Goal: Information Seeking & Learning: Learn about a topic

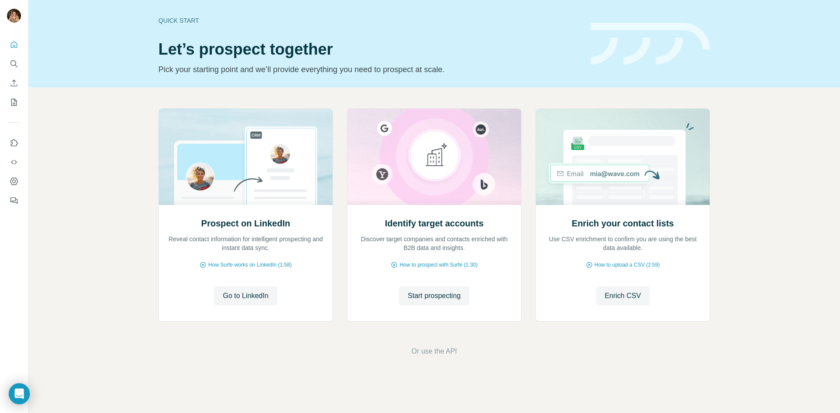
click at [253, 296] on span "Go to LinkedIn" at bounding box center [245, 296] width 45 height 10
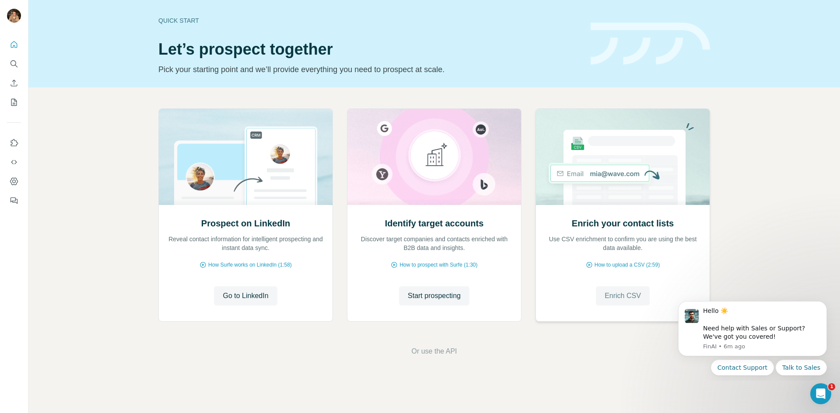
click at [601, 297] on button "Enrich CSV" at bounding box center [623, 296] width 54 height 19
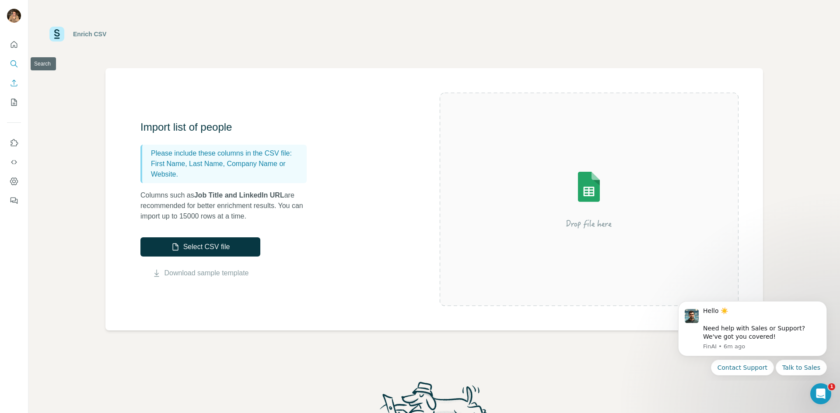
click at [15, 67] on icon "Search" at bounding box center [14, 63] width 9 height 9
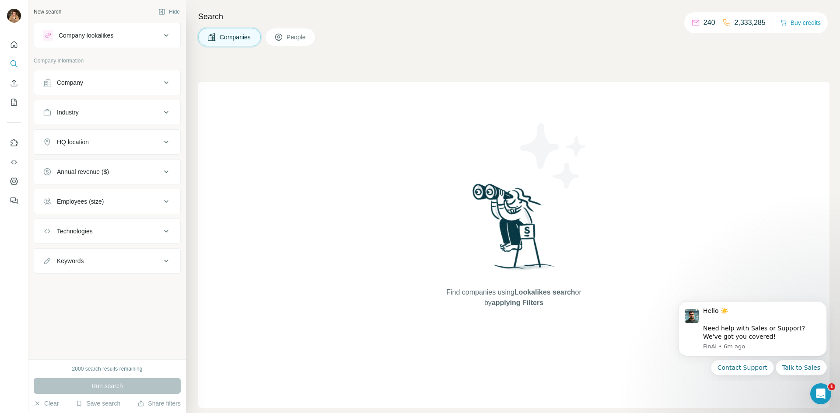
click at [111, 93] on button "Company" at bounding box center [107, 82] width 146 height 21
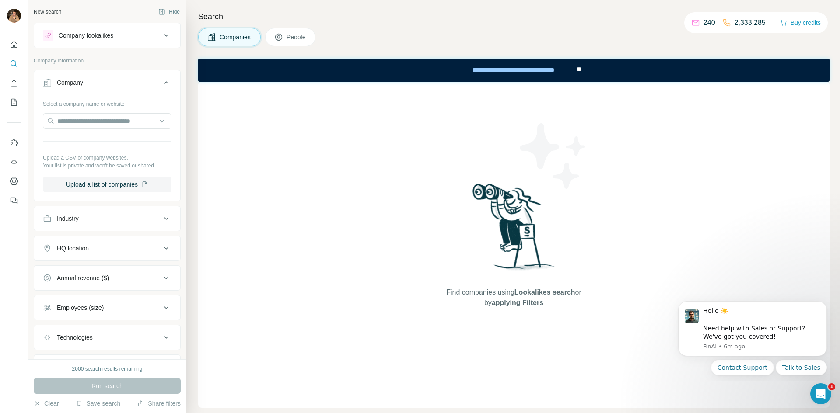
click at [111, 93] on button "Company" at bounding box center [107, 84] width 146 height 24
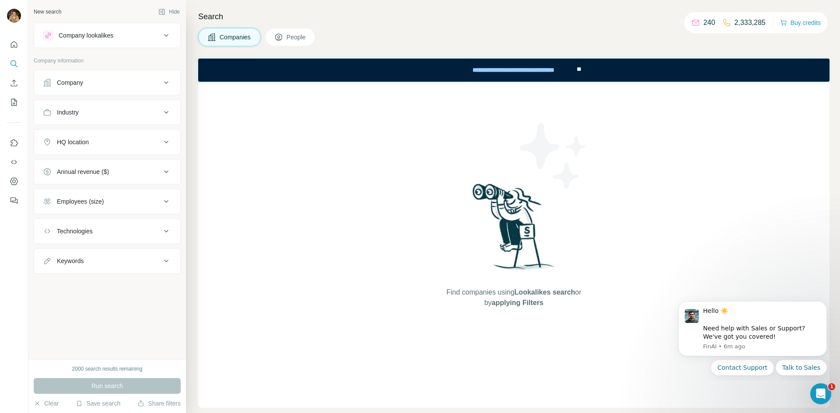
click at [107, 138] on div "HQ location" at bounding box center [102, 142] width 118 height 9
click at [102, 164] on input "text" at bounding box center [107, 164] width 129 height 16
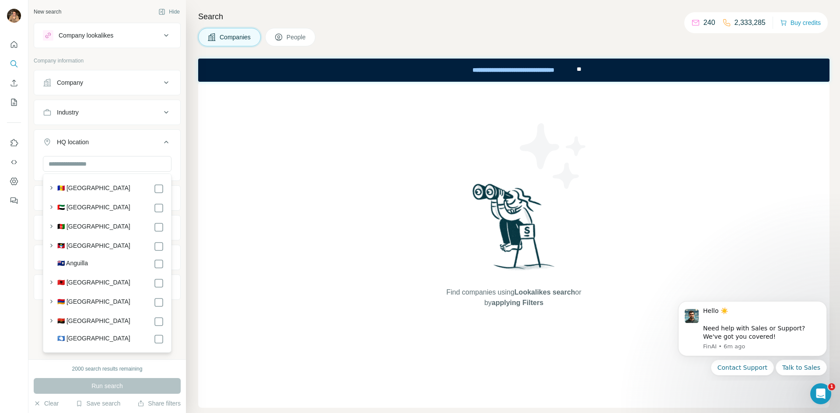
click at [121, 204] on label "🇦🇪 [GEOGRAPHIC_DATA]" at bounding box center [93, 208] width 73 height 10
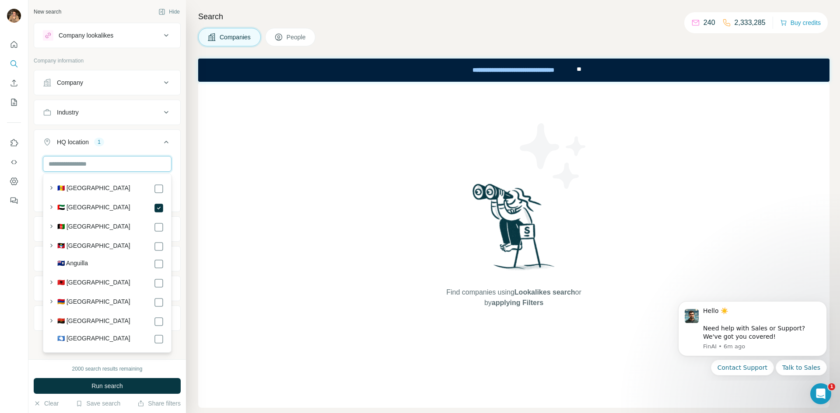
click at [121, 165] on input "text" at bounding box center [107, 164] width 129 height 16
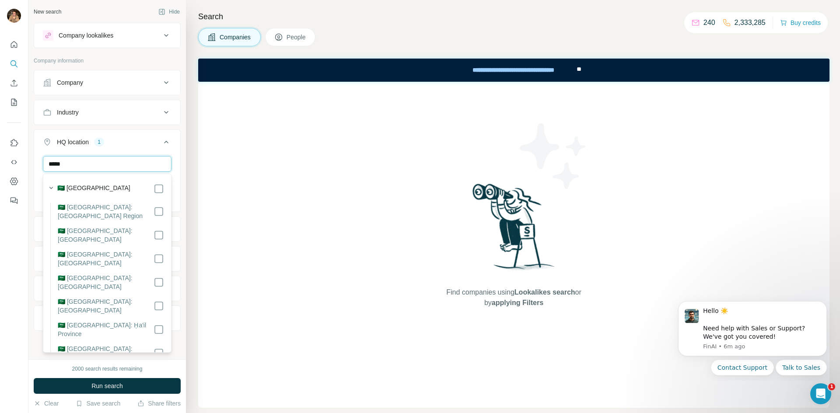
type input "*****"
click at [122, 189] on div "🇸🇦 [GEOGRAPHIC_DATA]" at bounding box center [110, 189] width 107 height 10
click at [110, 161] on input "*****" at bounding box center [107, 164] width 129 height 16
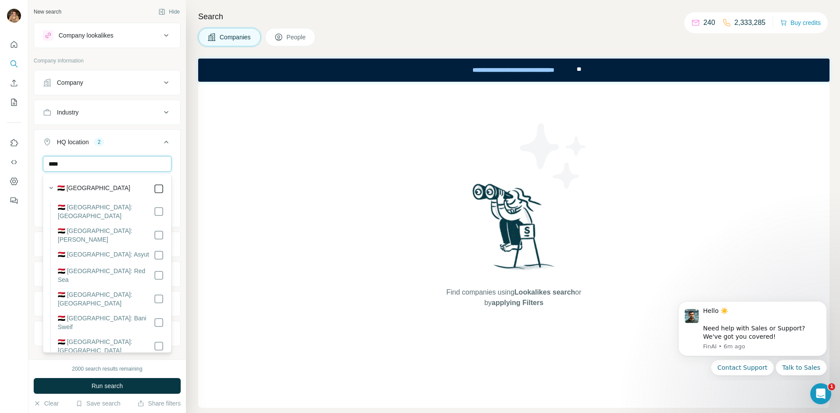
type input "****"
click at [132, 163] on input "****" at bounding box center [107, 164] width 129 height 16
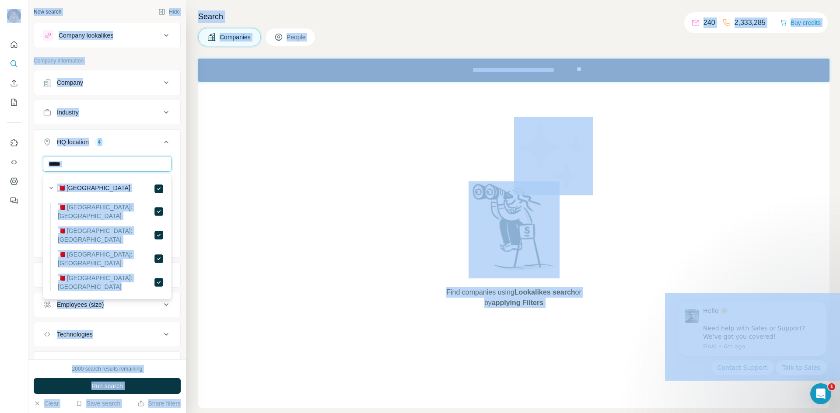
click at [136, 160] on input "*****" at bounding box center [107, 164] width 129 height 16
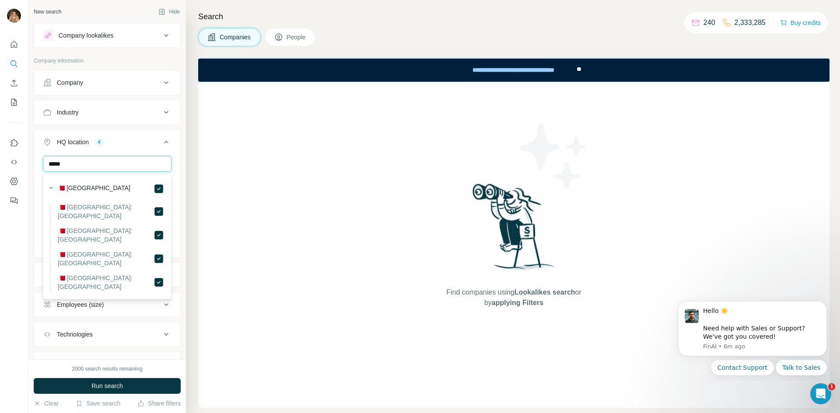
click at [136, 160] on input "*****" at bounding box center [107, 164] width 129 height 16
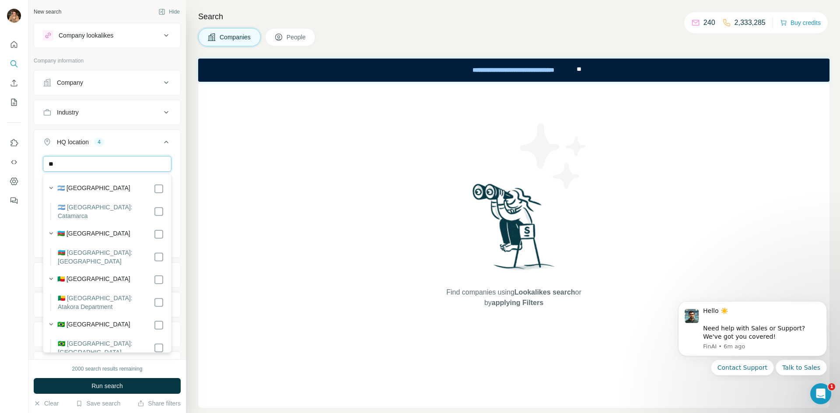
type input "*"
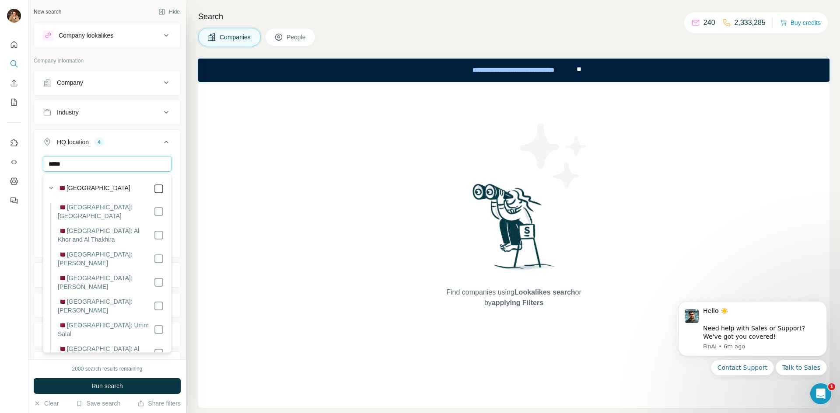
type input "*****"
click at [139, 168] on input "*****" at bounding box center [107, 164] width 129 height 16
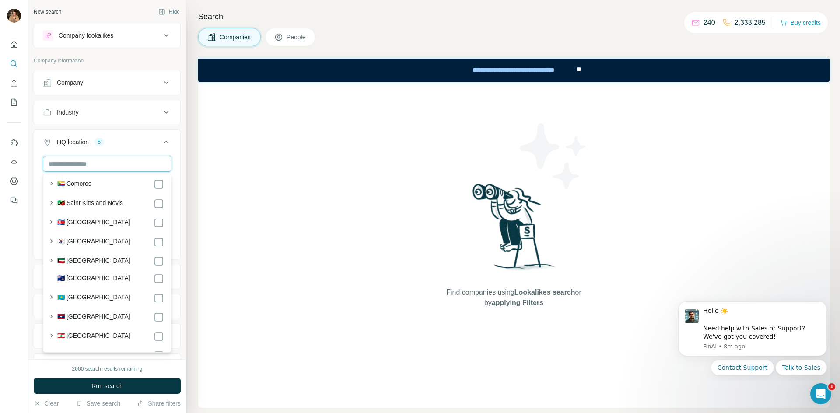
scroll to position [2252, 0]
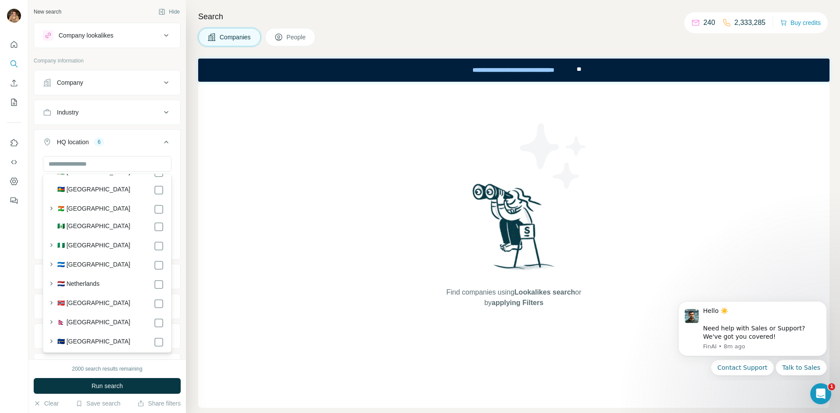
scroll to position [3090, 0]
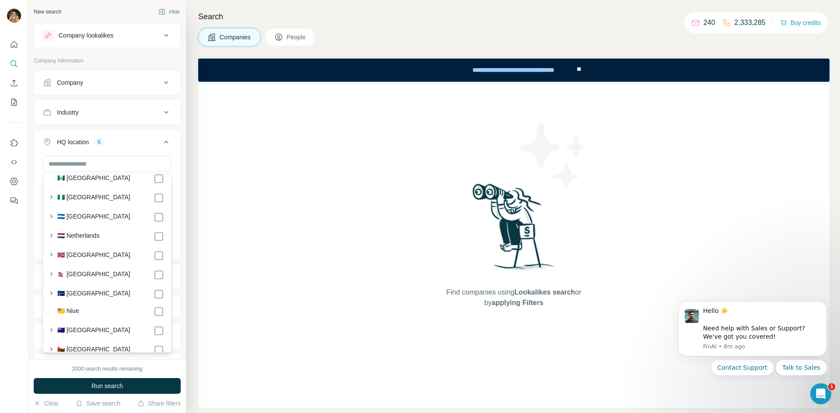
click at [28, 360] on div at bounding box center [14, 206] width 28 height 413
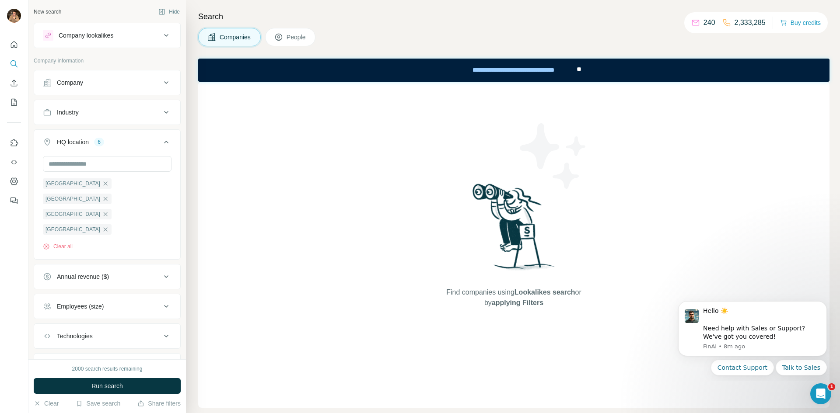
drag, startPoint x: 101, startPoint y: 264, endPoint x: 87, endPoint y: 267, distance: 14.4
click at [87, 267] on button "Annual revenue ($)" at bounding box center [107, 276] width 146 height 21
click at [87, 267] on button "Annual revenue ($)" at bounding box center [107, 278] width 146 height 24
click at [84, 267] on button "Annual revenue ($)" at bounding box center [107, 276] width 146 height 21
click at [80, 273] on div "Annual revenue ($)" at bounding box center [83, 277] width 52 height 9
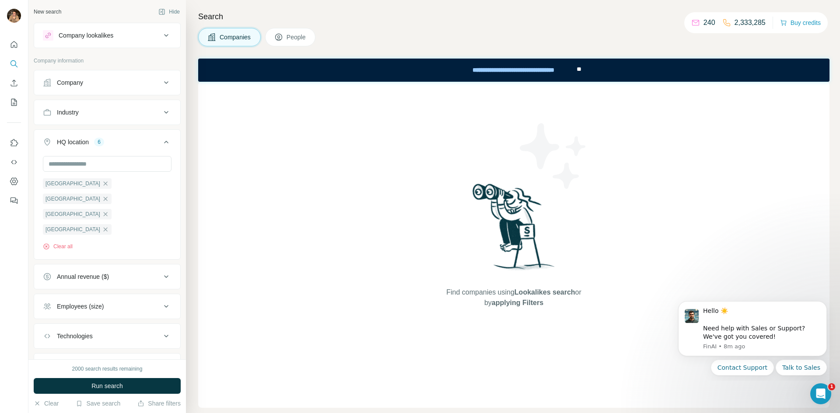
click at [73, 302] on div "Employees (size)" at bounding box center [80, 306] width 47 height 9
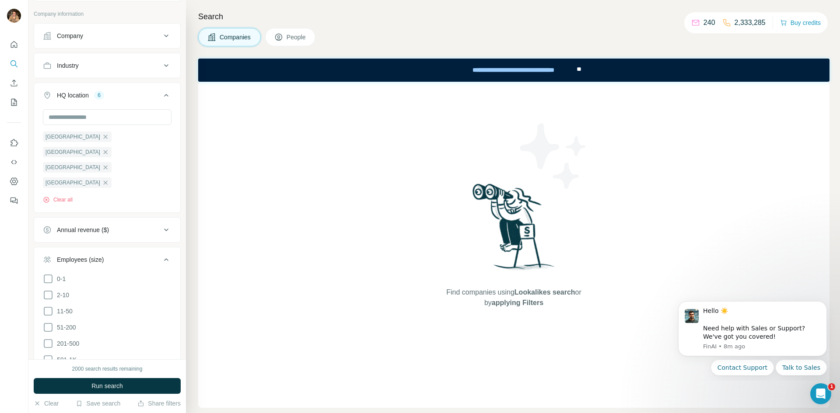
scroll to position [50, 0]
click at [69, 336] on label "201-500" at bounding box center [61, 341] width 36 height 10
drag, startPoint x: 66, startPoint y: 311, endPoint x: 62, endPoint y: 297, distance: 14.4
click at [62, 297] on ul "0-1 2-10 11-50 [PHONE_NUMBER] 501-1K 1K-5K 5K-10K 10K-50K 50K-100K 100K-500K 50…" at bounding box center [107, 365] width 129 height 189
click at [49, 303] on icon at bounding box center [48, 308] width 10 height 10
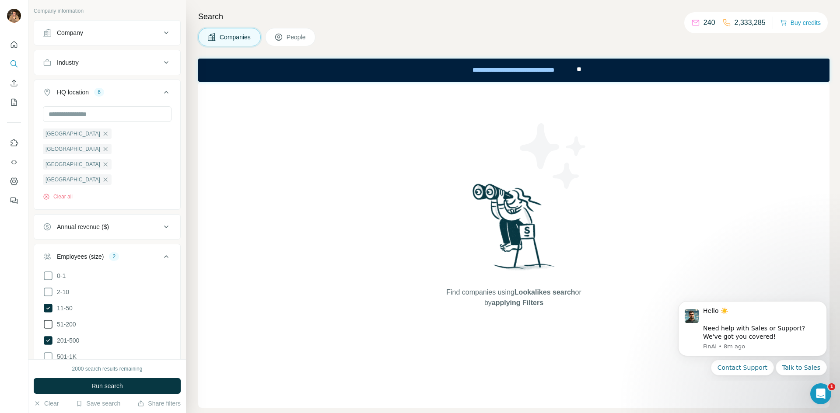
click at [47, 319] on icon at bounding box center [48, 324] width 10 height 10
click at [47, 320] on icon at bounding box center [48, 324] width 9 height 9
click at [47, 319] on icon at bounding box center [48, 324] width 10 height 10
click at [46, 287] on icon at bounding box center [48, 292] width 10 height 10
click at [47, 271] on icon at bounding box center [48, 276] width 10 height 10
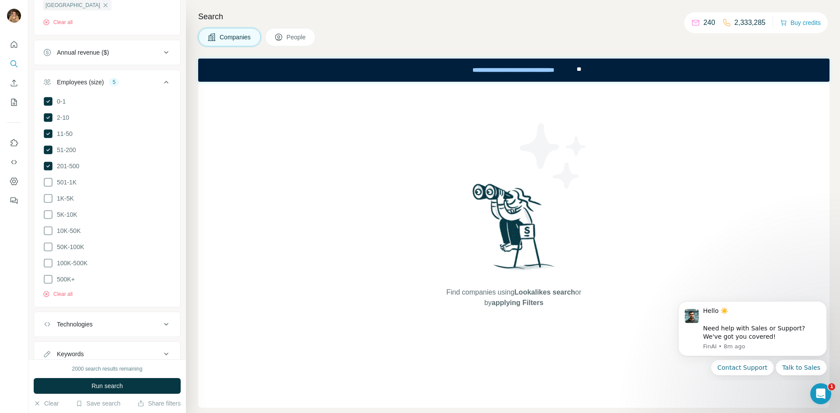
scroll to position [235, 0]
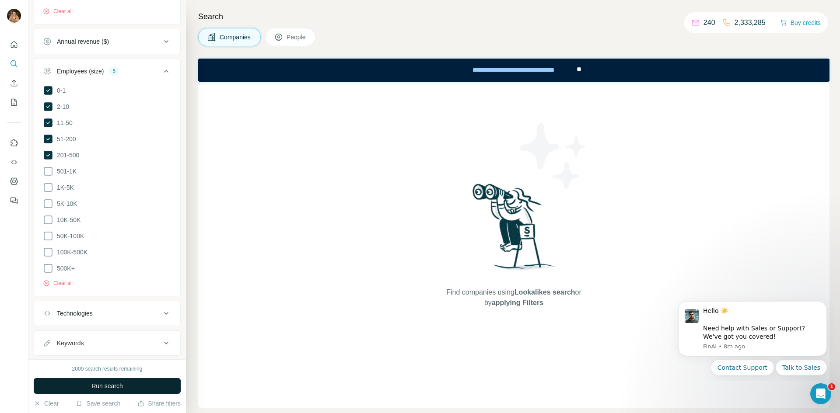
click at [101, 380] on button "Run search" at bounding box center [107, 386] width 147 height 16
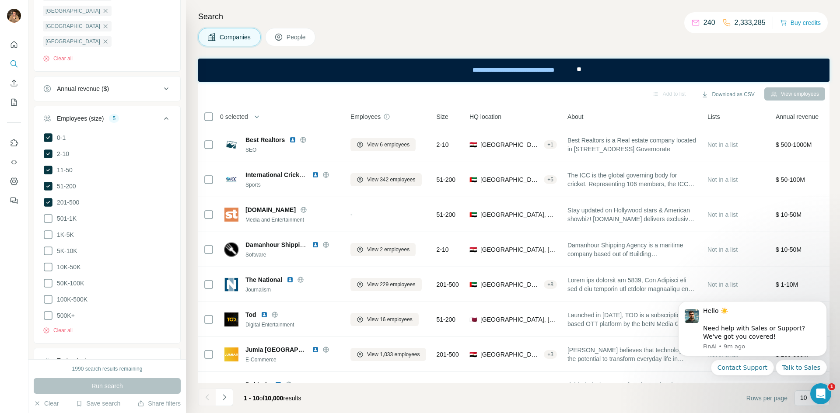
scroll to position [175, 0]
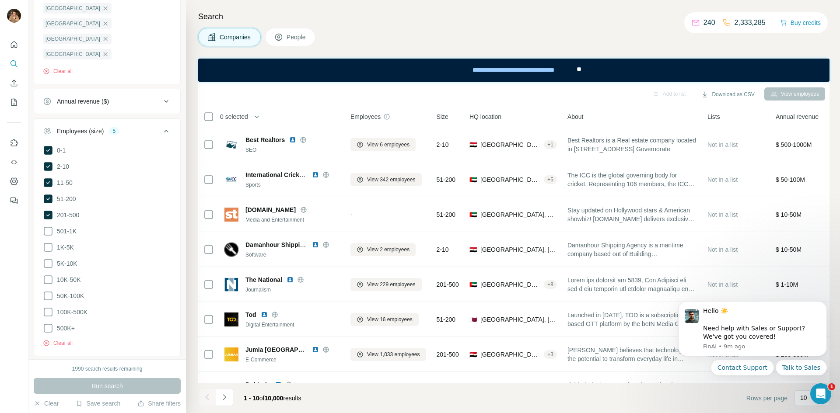
click at [168, 126] on icon at bounding box center [166, 131] width 10 height 10
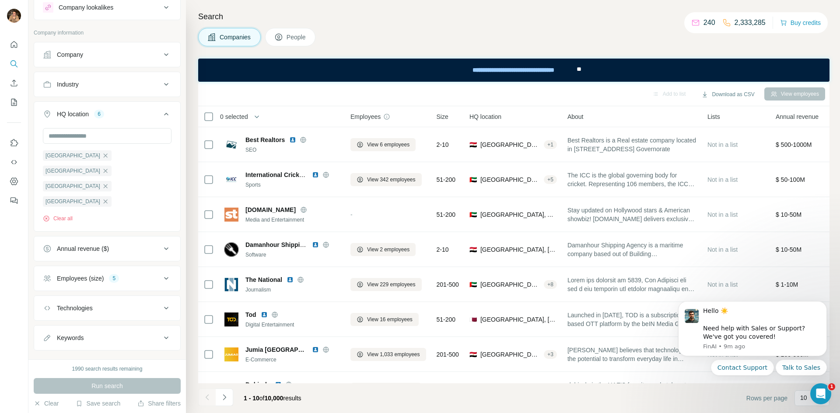
scroll to position [0, 0]
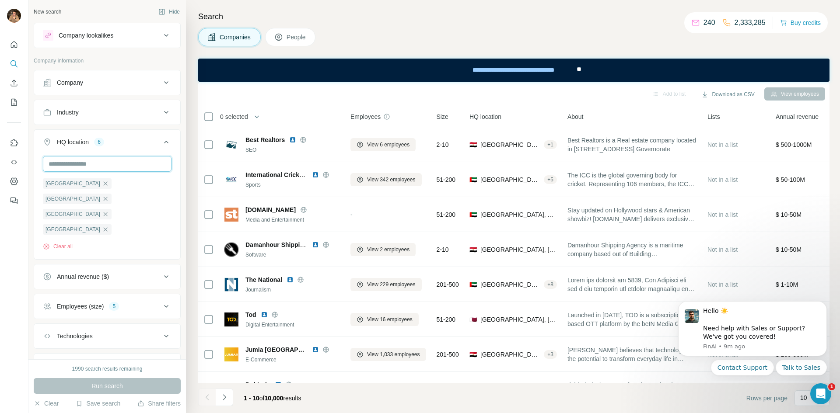
click at [95, 162] on input "text" at bounding box center [107, 164] width 129 height 16
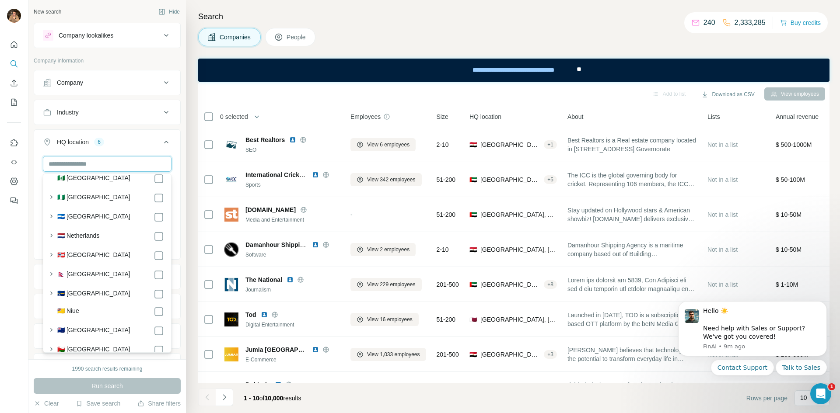
click at [95, 162] on input "text" at bounding box center [107, 164] width 129 height 16
click at [39, 161] on div "[GEOGRAPHIC_DATA] [GEOGRAPHIC_DATA] [GEOGRAPHIC_DATA] [GEOGRAPHIC_DATA] [GEOGRA…" at bounding box center [107, 206] width 146 height 101
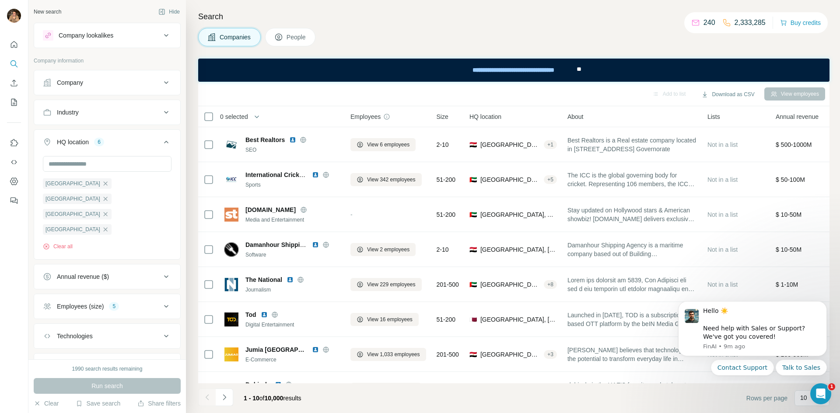
click at [160, 144] on div "HQ location 6" at bounding box center [102, 142] width 118 height 9
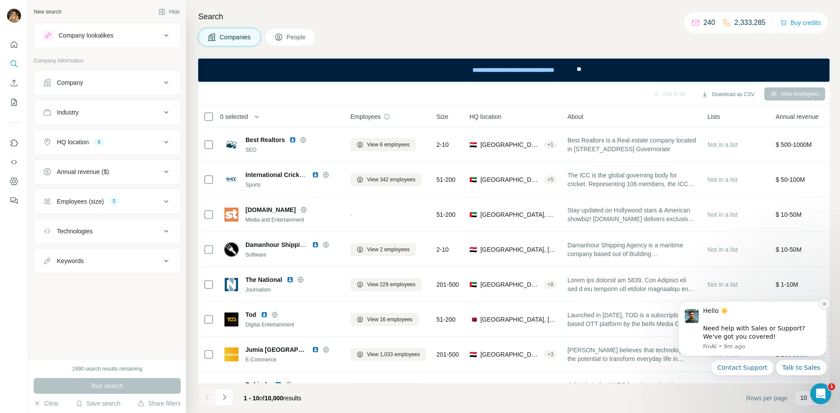
click at [824, 304] on icon "Dismiss notification" at bounding box center [824, 304] width 5 height 5
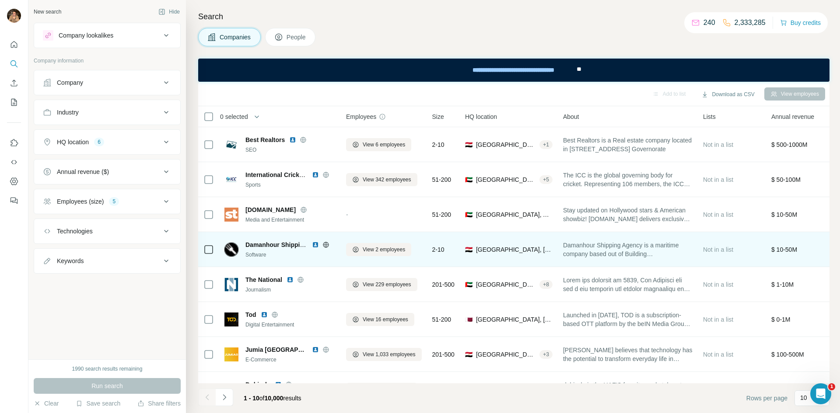
scroll to position [94, 4]
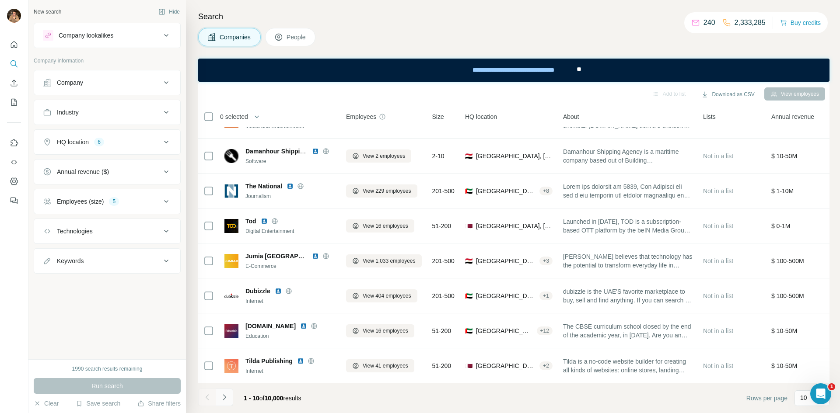
click at [227, 401] on icon "Navigate to next page" at bounding box center [224, 397] width 9 height 9
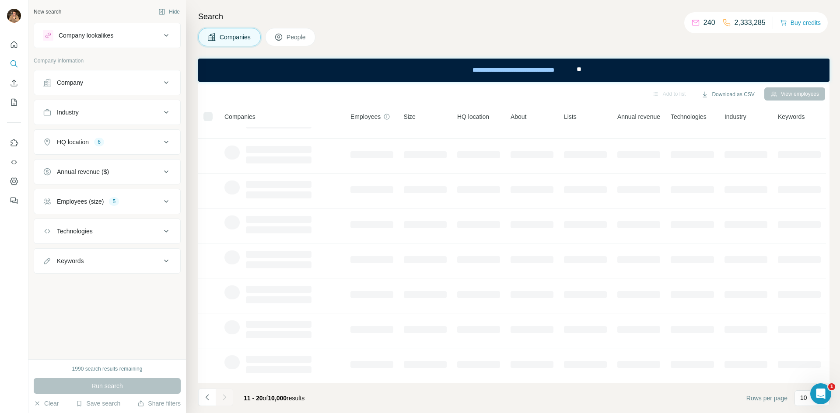
scroll to position [94, 0]
click at [227, 401] on div at bounding box center [224, 397] width 17 height 17
click at [227, 402] on div at bounding box center [224, 397] width 17 height 17
click at [223, 399] on div at bounding box center [224, 397] width 17 height 17
click at [130, 180] on button "Annual revenue ($)" at bounding box center [107, 171] width 146 height 21
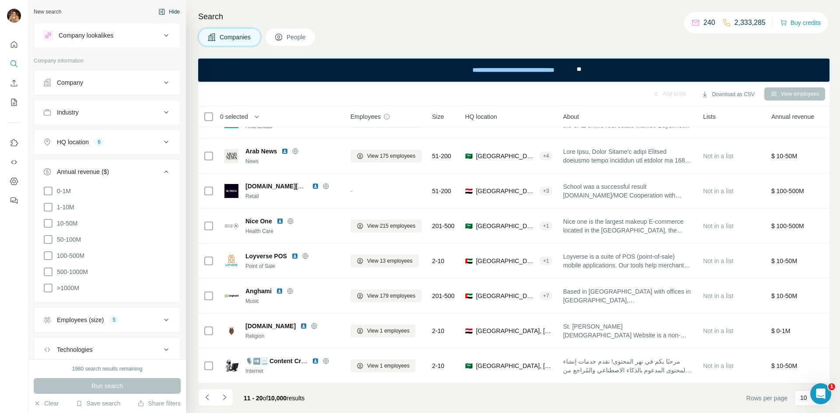
click at [174, 12] on button "Hide" at bounding box center [169, 11] width 34 height 13
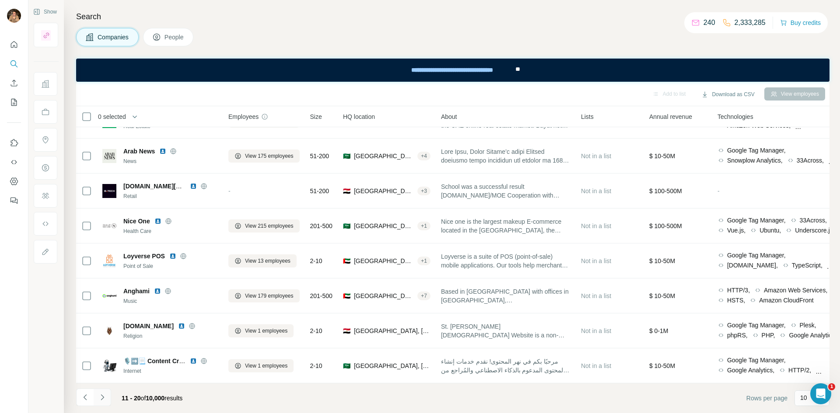
click at [99, 400] on icon "Navigate to next page" at bounding box center [102, 397] width 9 height 9
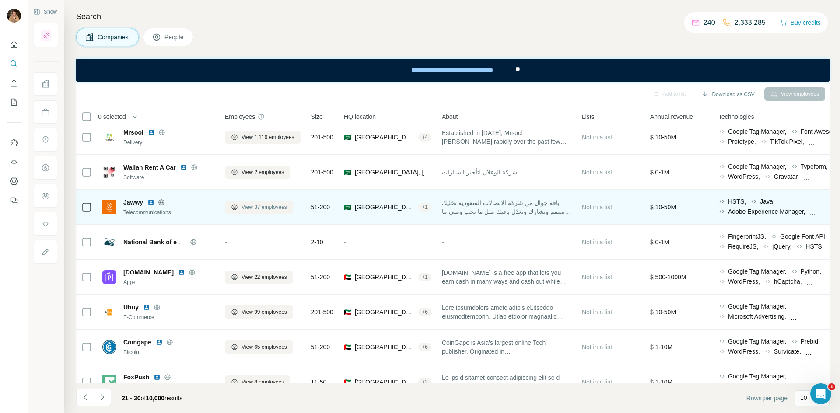
scroll to position [43, 3]
click at [137, 201] on span "Jawwy" at bounding box center [133, 201] width 20 height 9
click at [150, 202] on img at bounding box center [150, 201] width 7 height 7
click at [266, 206] on span "View 37 employees" at bounding box center [263, 207] width 45 height 8
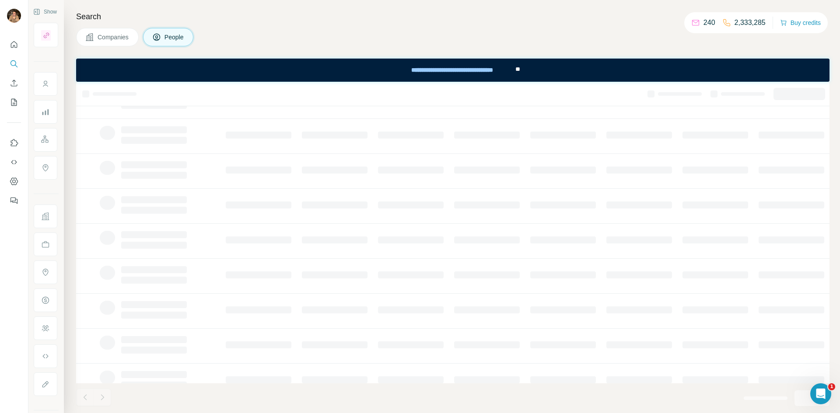
scroll to position [43, 3]
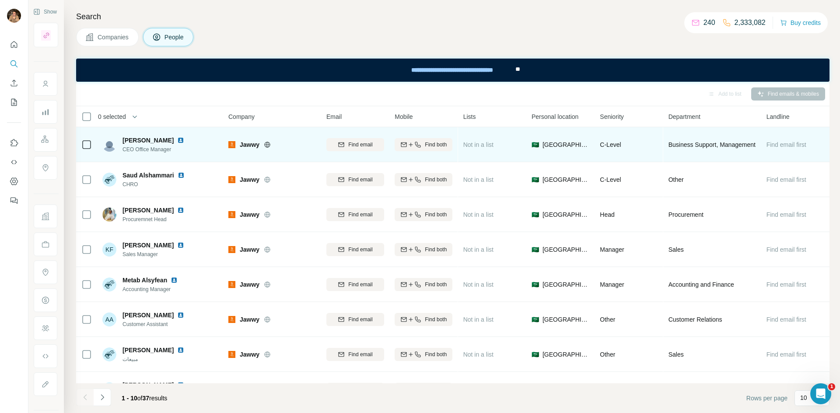
click at [272, 147] on div at bounding box center [278, 144] width 28 height 7
click at [266, 143] on icon at bounding box center [267, 144] width 7 height 7
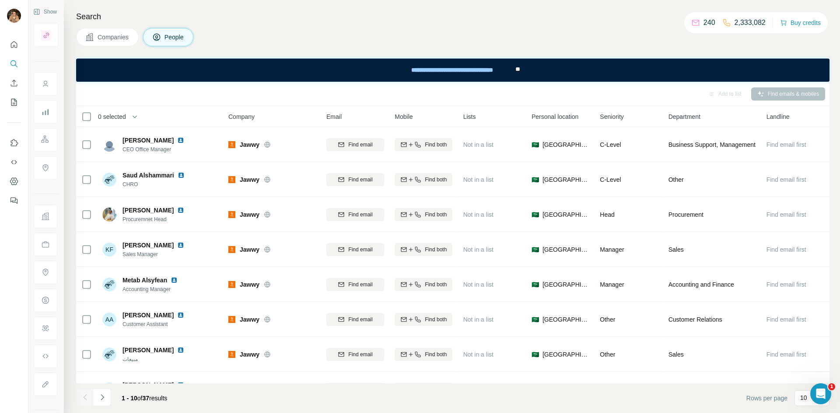
click at [100, 42] on button "Companies" at bounding box center [107, 37] width 63 height 18
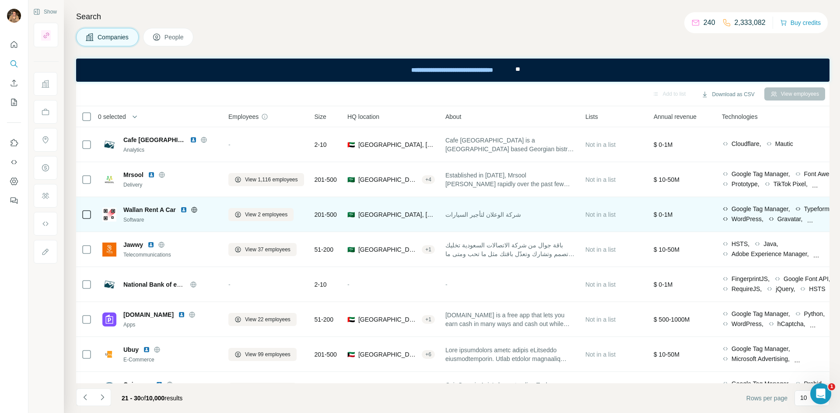
scroll to position [94, 0]
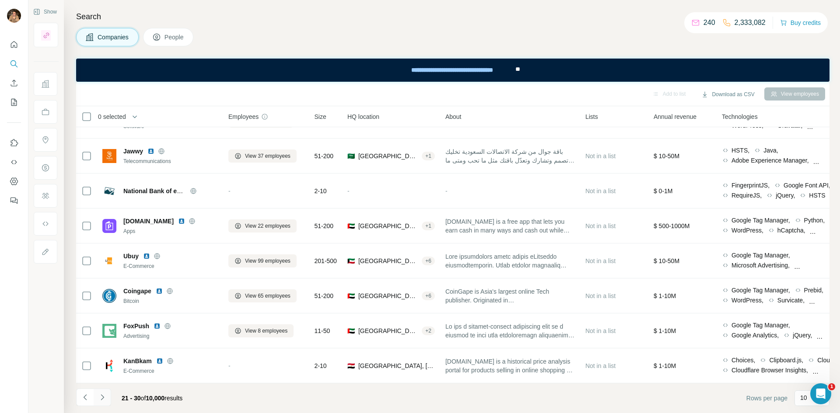
click at [101, 402] on icon "Navigate to next page" at bounding box center [102, 397] width 9 height 9
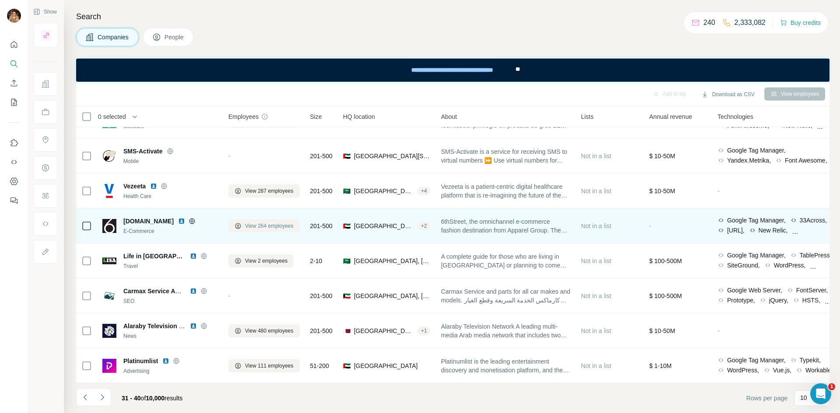
click at [278, 230] on button "View 264 employees" at bounding box center [263, 226] width 71 height 13
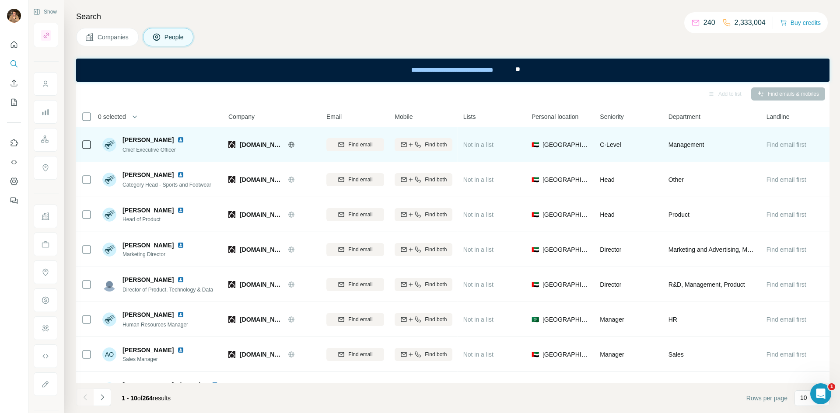
click at [290, 144] on icon at bounding box center [291, 144] width 7 height 7
